Goal: Navigation & Orientation: Go to known website

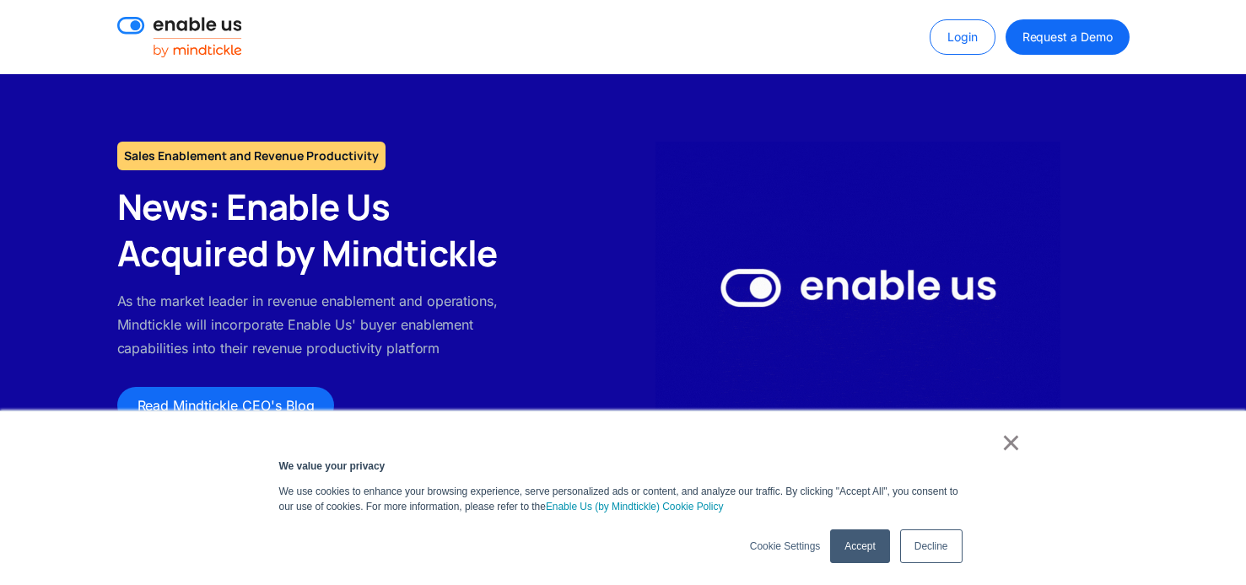
scroll to position [1, 0]
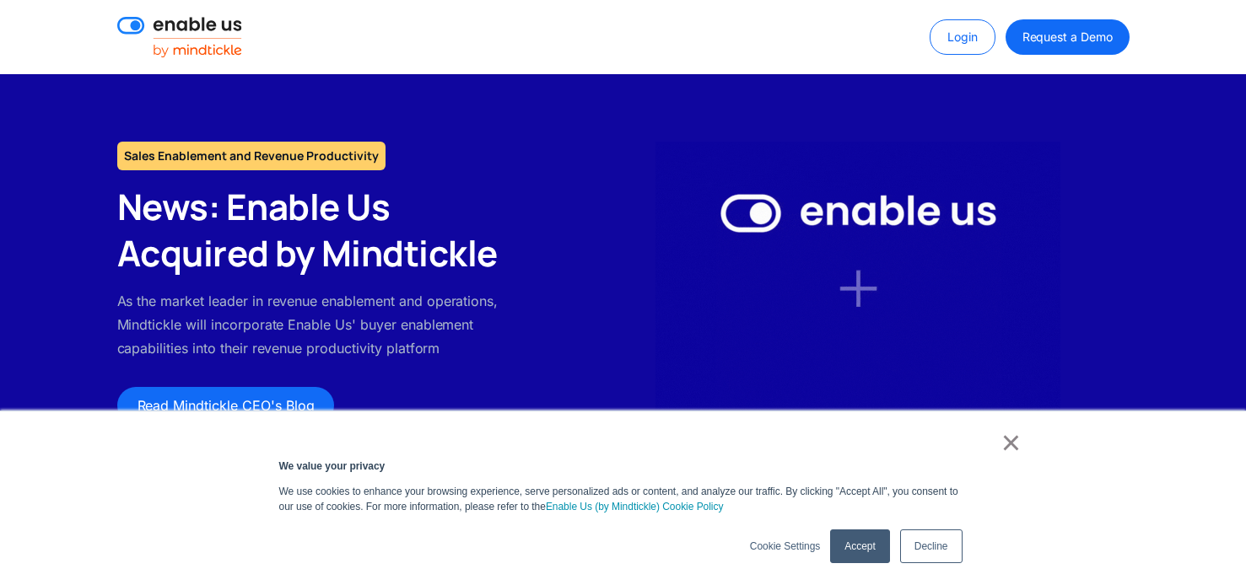
click at [962, 30] on link "Login" at bounding box center [962, 36] width 66 height 35
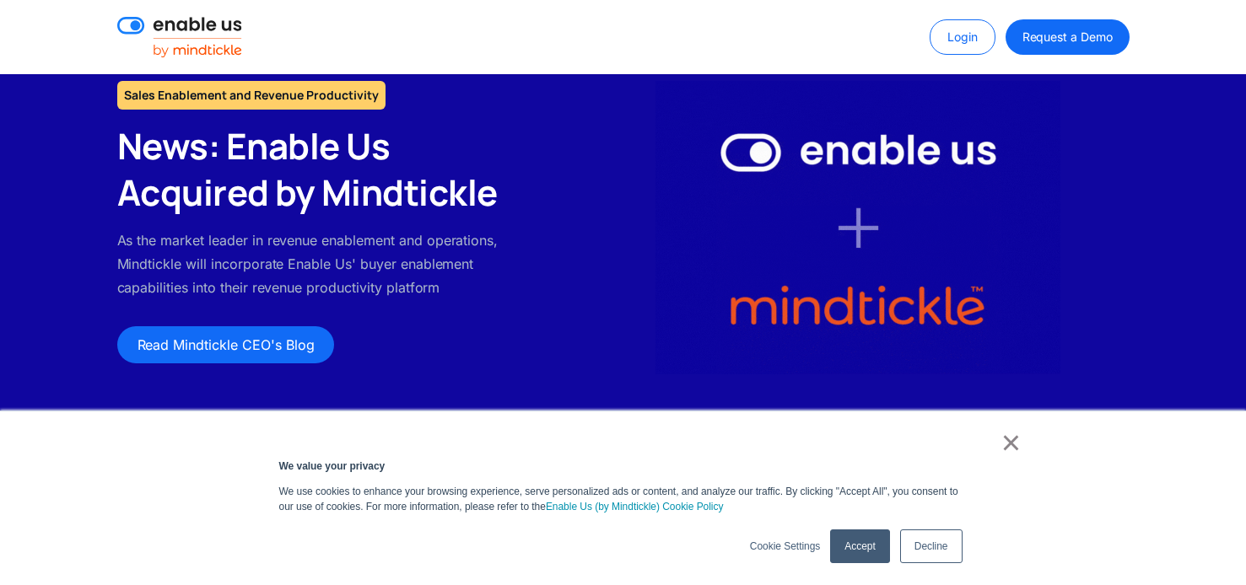
scroll to position [97, 0]
